Goal: Information Seeking & Learning: Learn about a topic

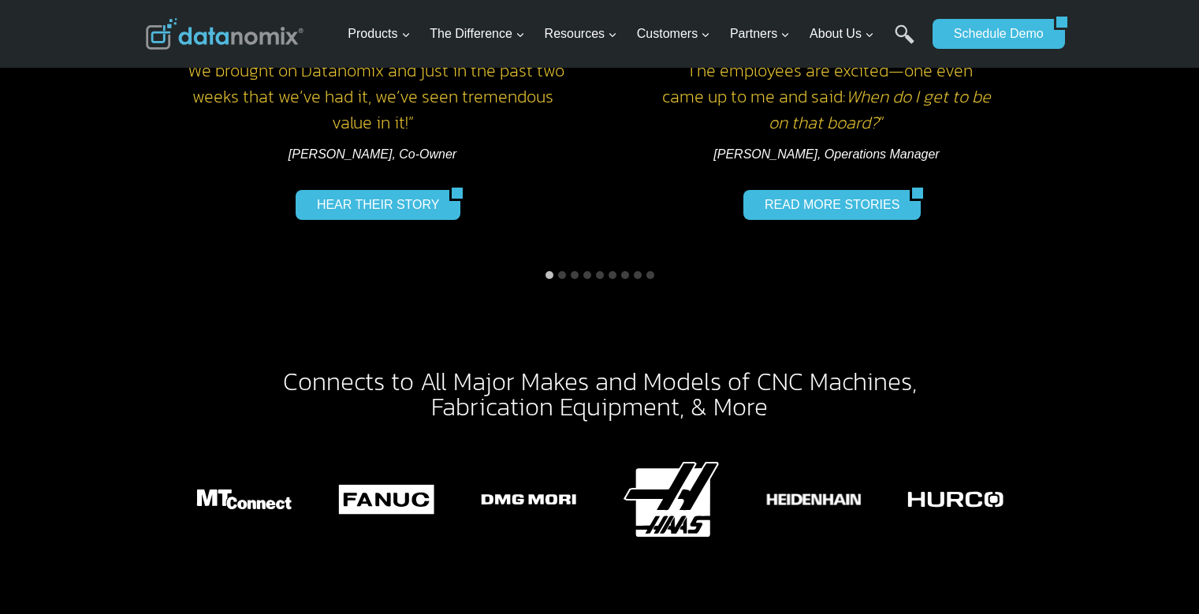
scroll to position [2365, 0]
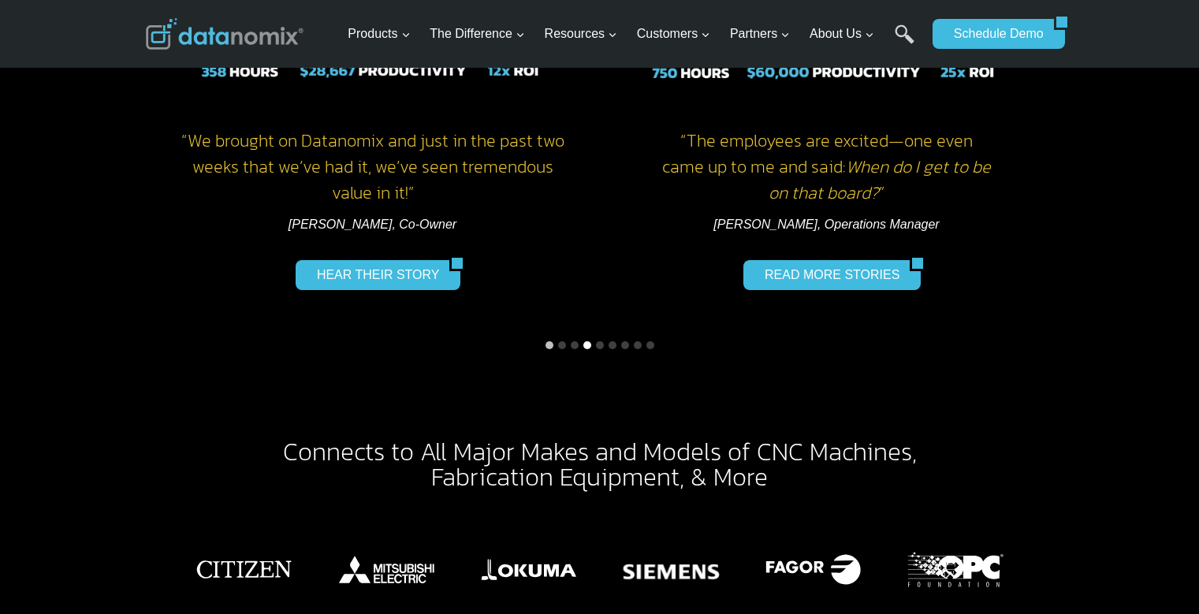
click at [585, 341] on button "Go to slide 4" at bounding box center [587, 345] width 8 height 8
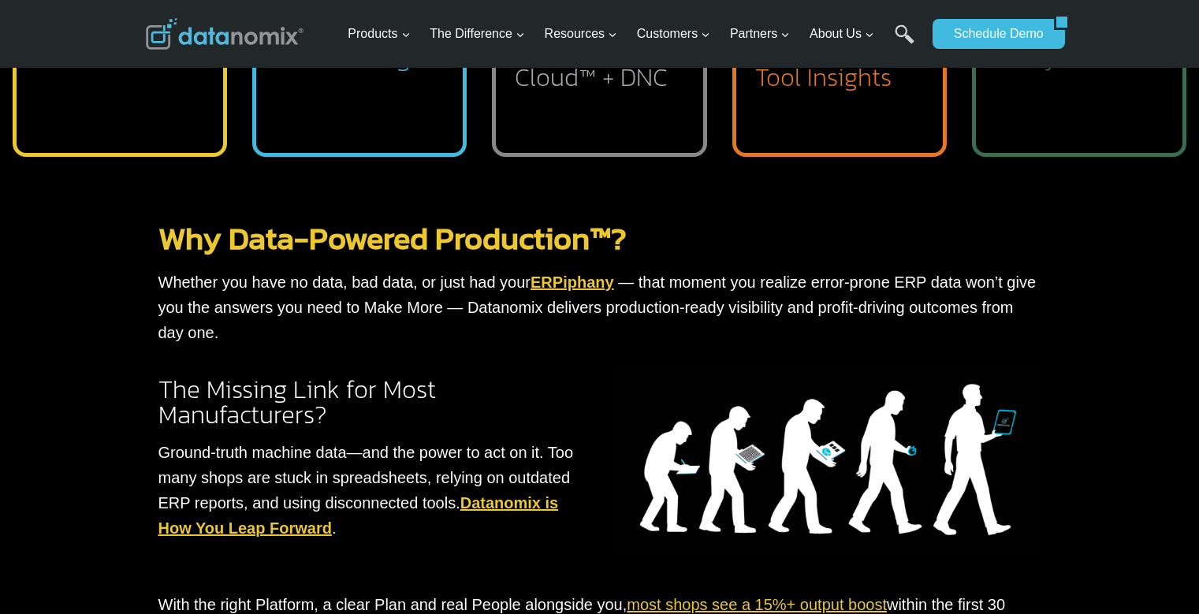
scroll to position [710, 0]
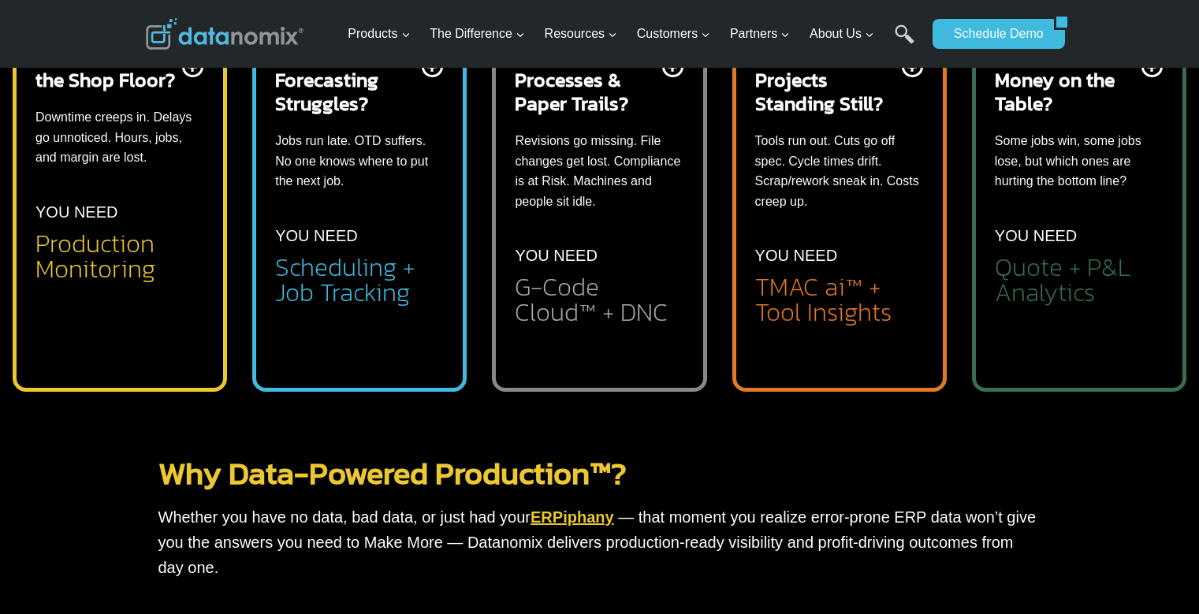
click at [1029, 355] on li "Automated part-level profitability analysis" at bounding box center [1092, 355] width 144 height 49
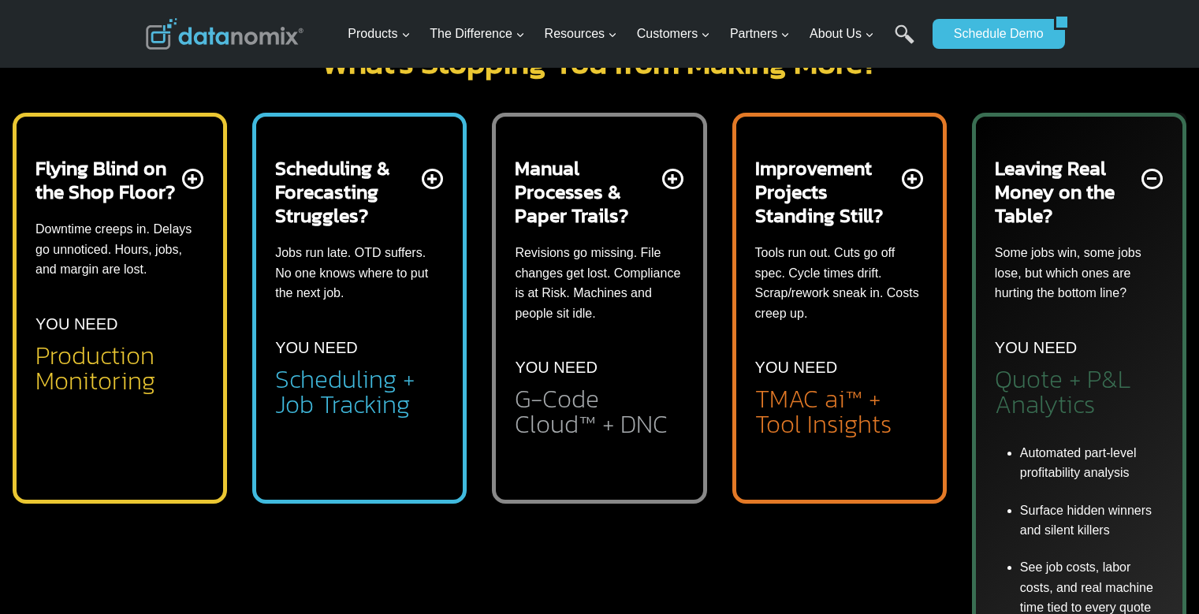
scroll to position [473, 0]
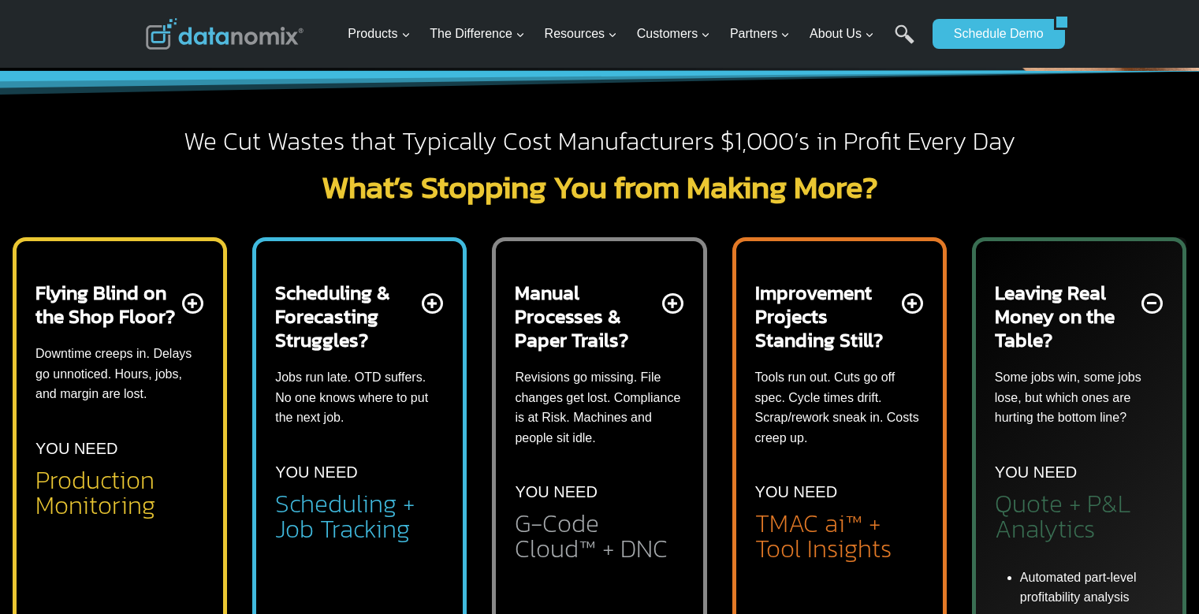
click at [342, 382] on p "Jobs run late. OTD suffers. No one knows where to put the next job." at bounding box center [359, 397] width 169 height 61
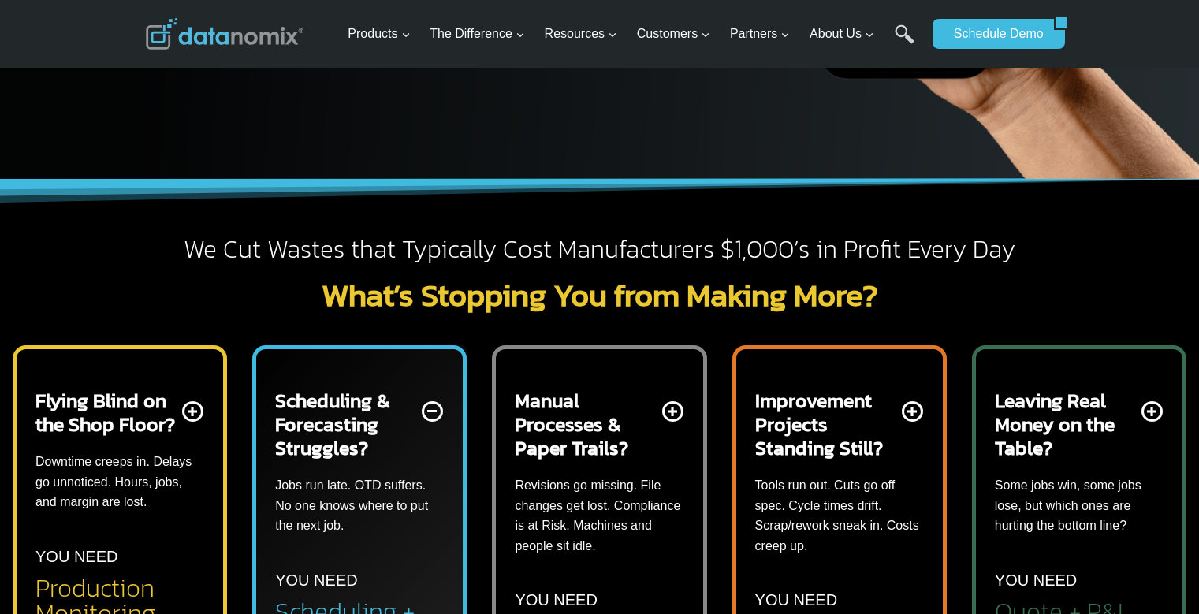
scroll to position [394, 0]
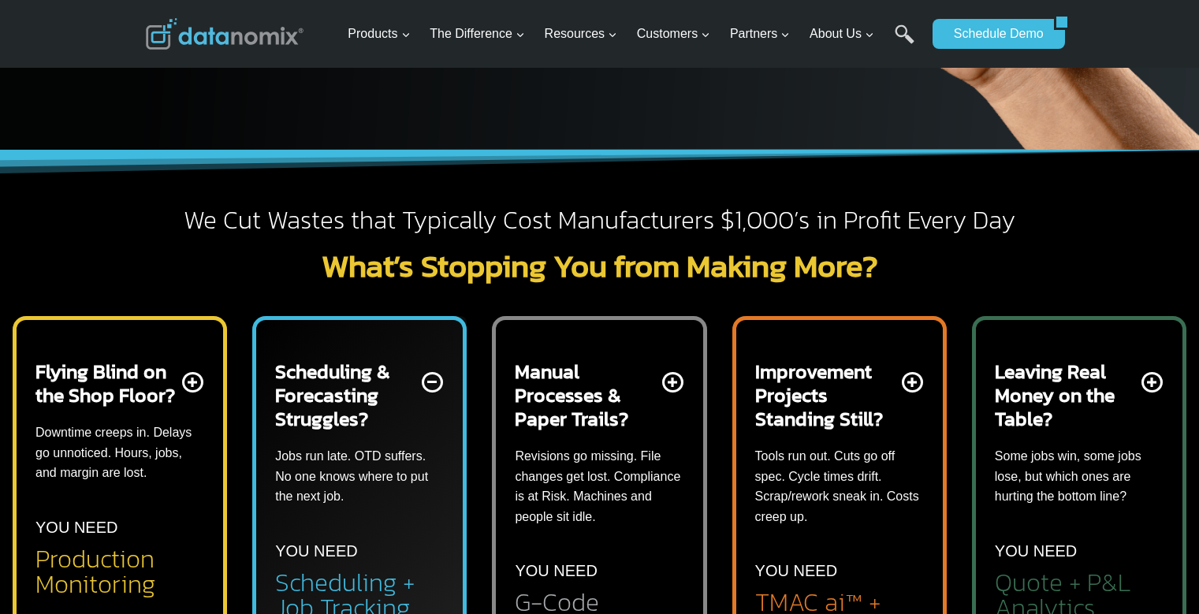
click at [317, 610] on h2 "Scheduling + Job Tracking" at bounding box center [359, 595] width 169 height 50
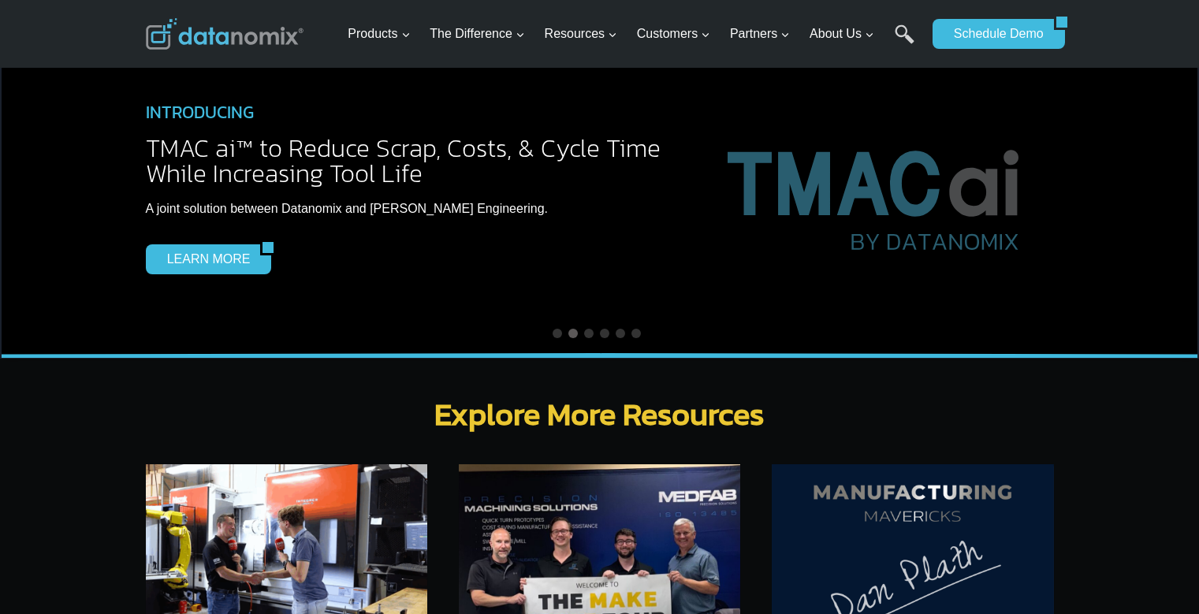
scroll to position [4494, 0]
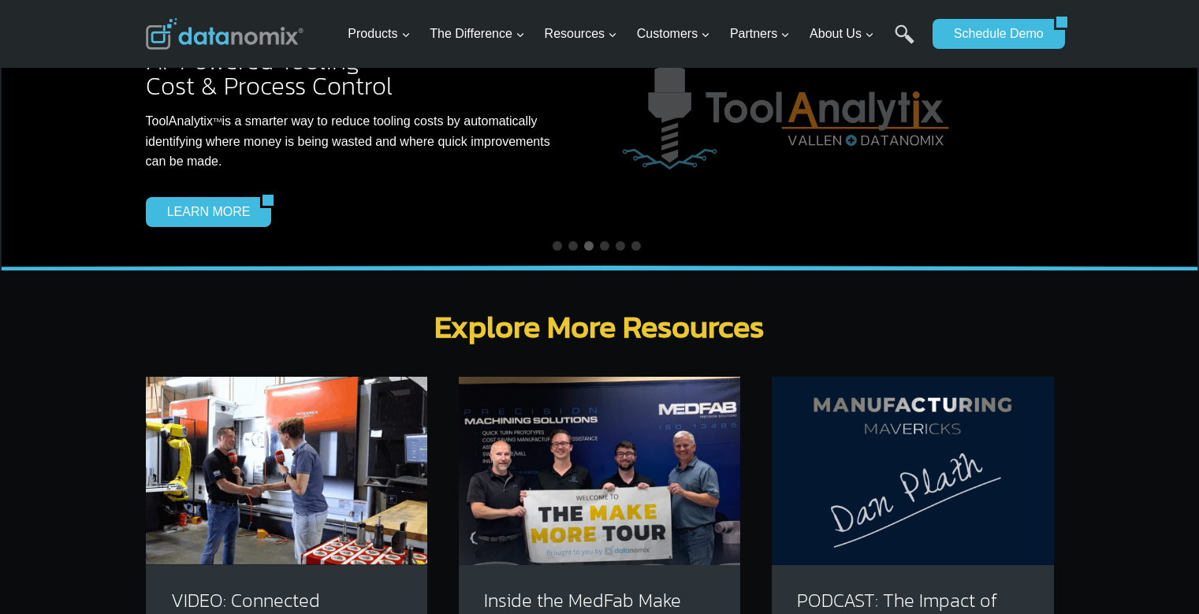
click at [898, 474] on img at bounding box center [912, 471] width 281 height 188
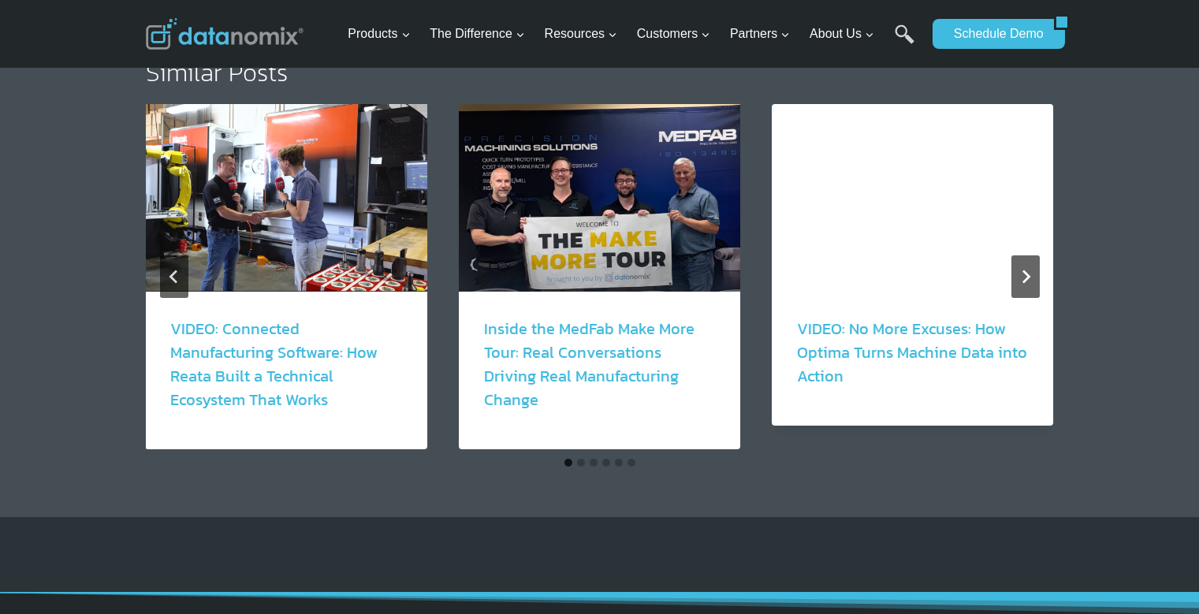
scroll to position [1262, 0]
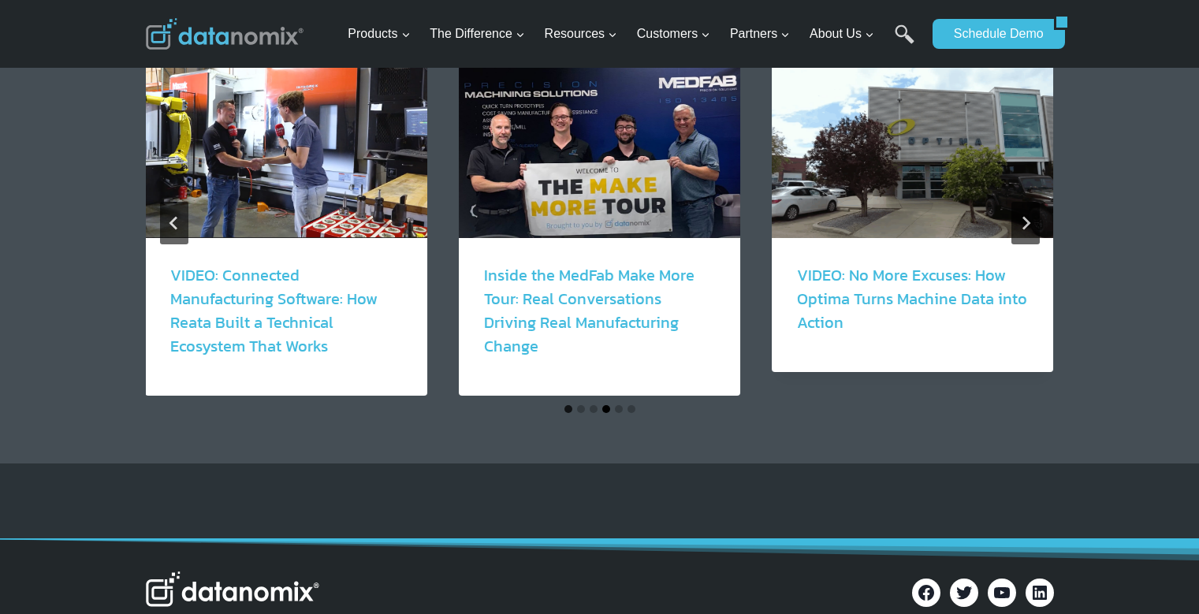
click at [607, 405] on button "Go to slide 4" at bounding box center [606, 409] width 8 height 8
